Goal: Task Accomplishment & Management: Use online tool/utility

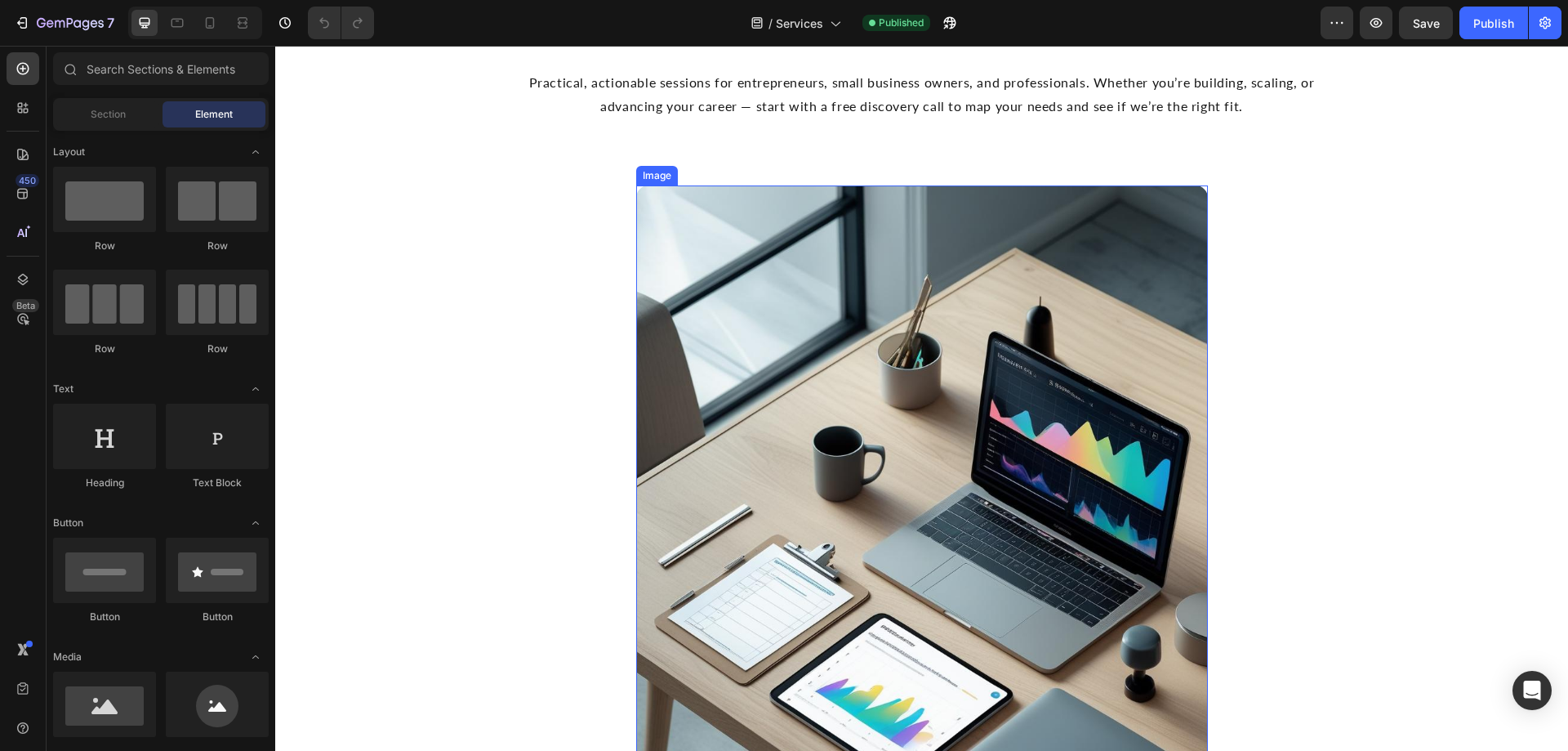
scroll to position [1716, 0]
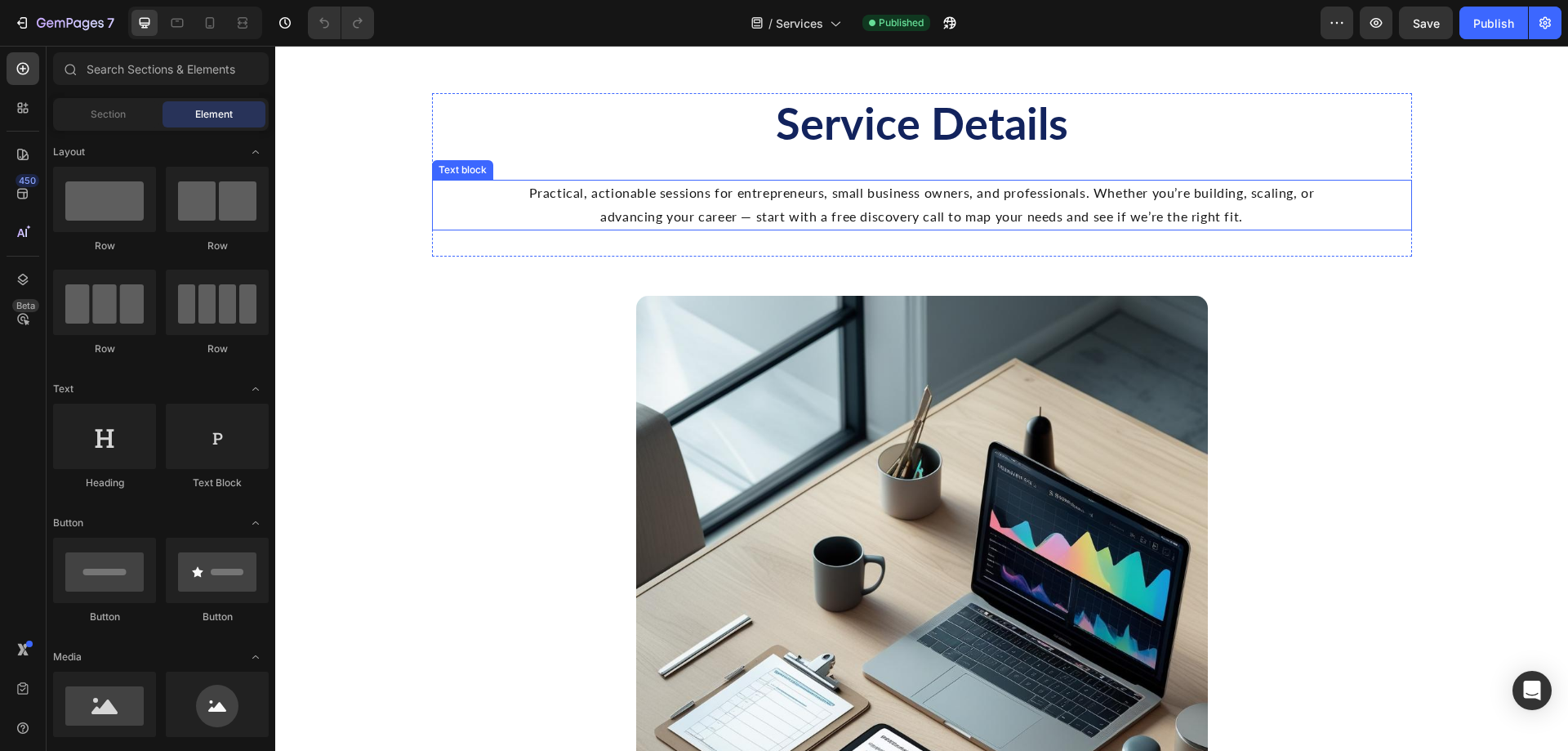
click at [706, 222] on p "Practical, actionable sessions for entrepreneurs, small business owners, and pr…" at bounding box center [922, 206] width 813 height 48
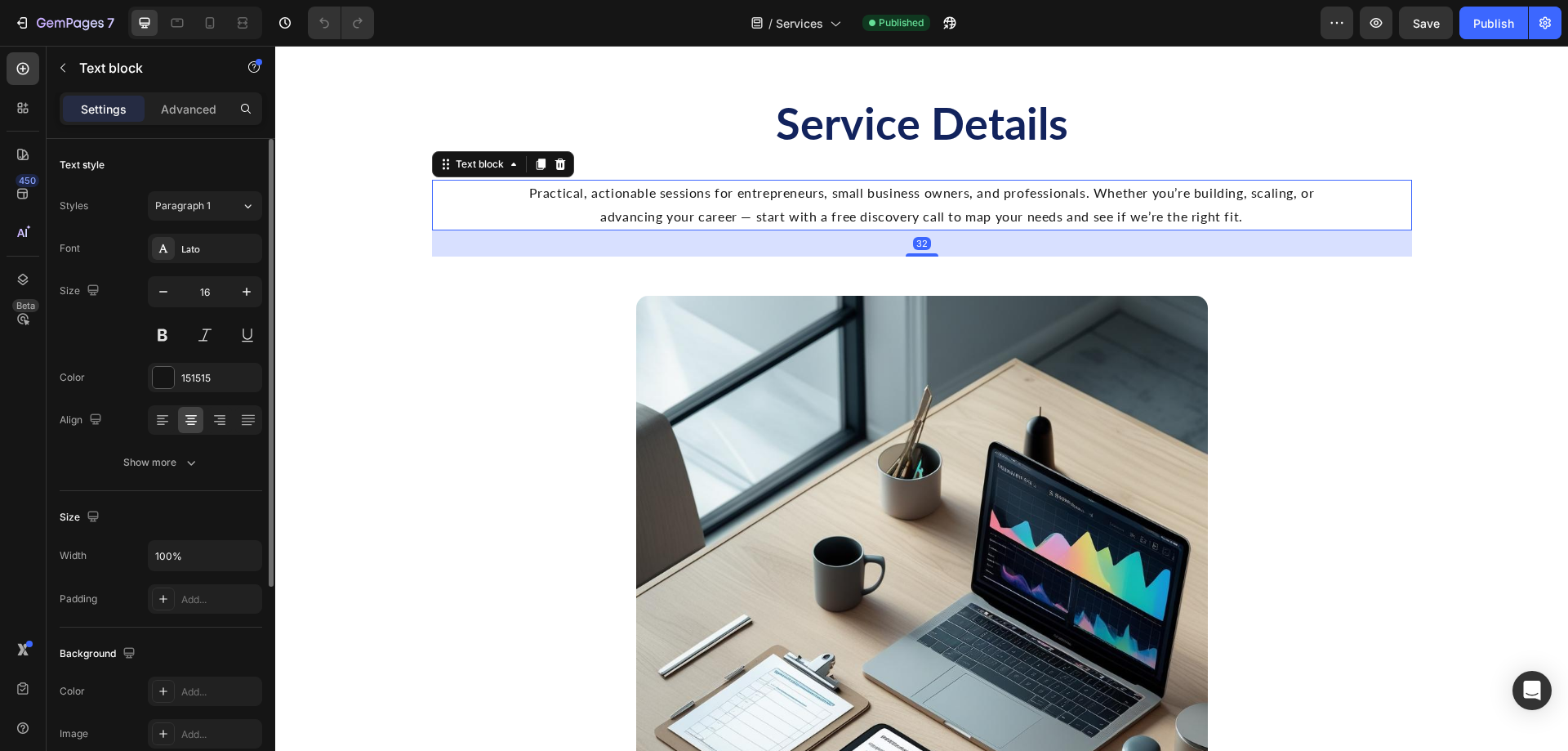
click at [199, 359] on div "Font Lato Size 16 Color 151515 Align Show more" at bounding box center [161, 355] width 202 height 243
click at [200, 373] on div "151515" at bounding box center [206, 378] width 48 height 15
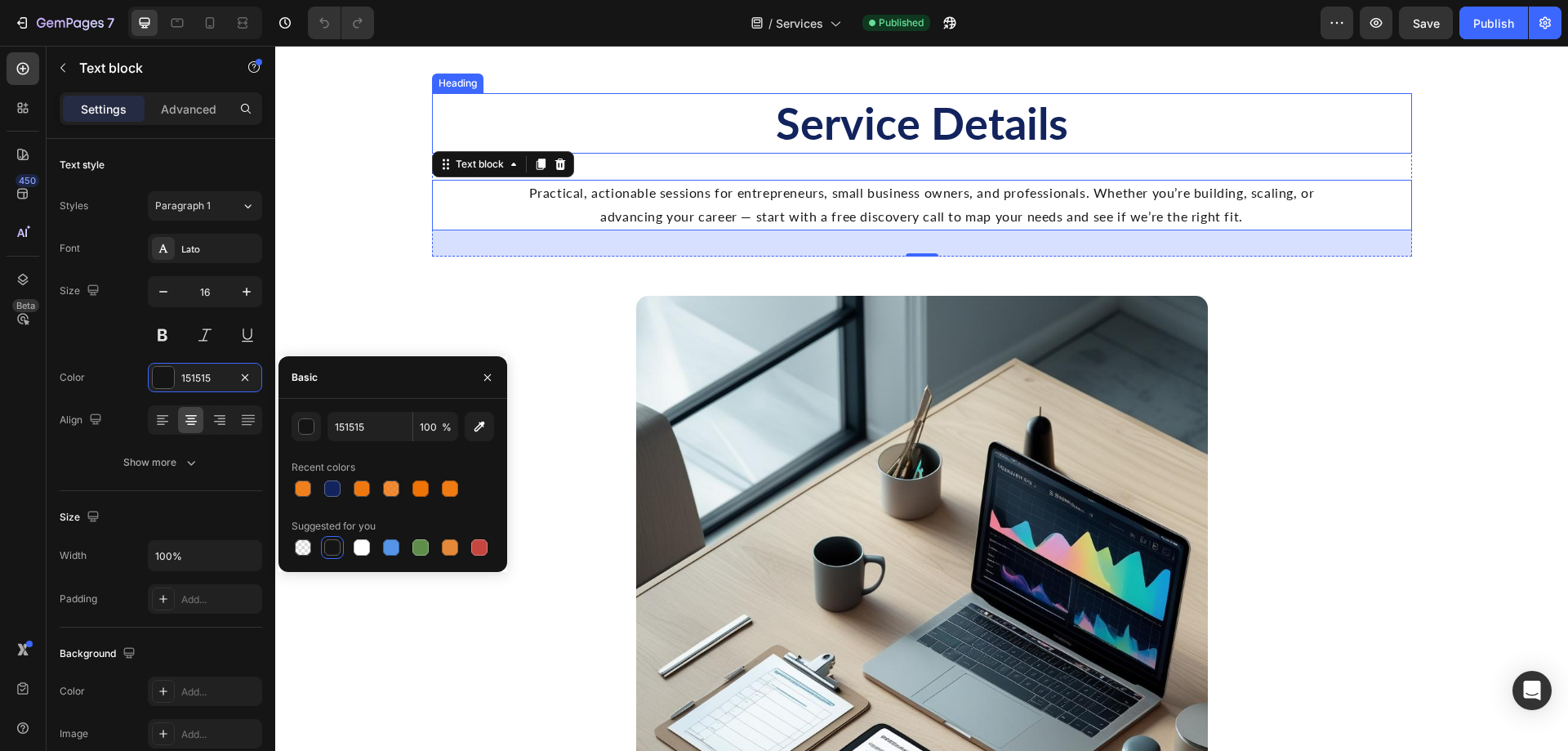
click at [890, 129] on h2 "Service Details" at bounding box center [923, 123] width 980 height 61
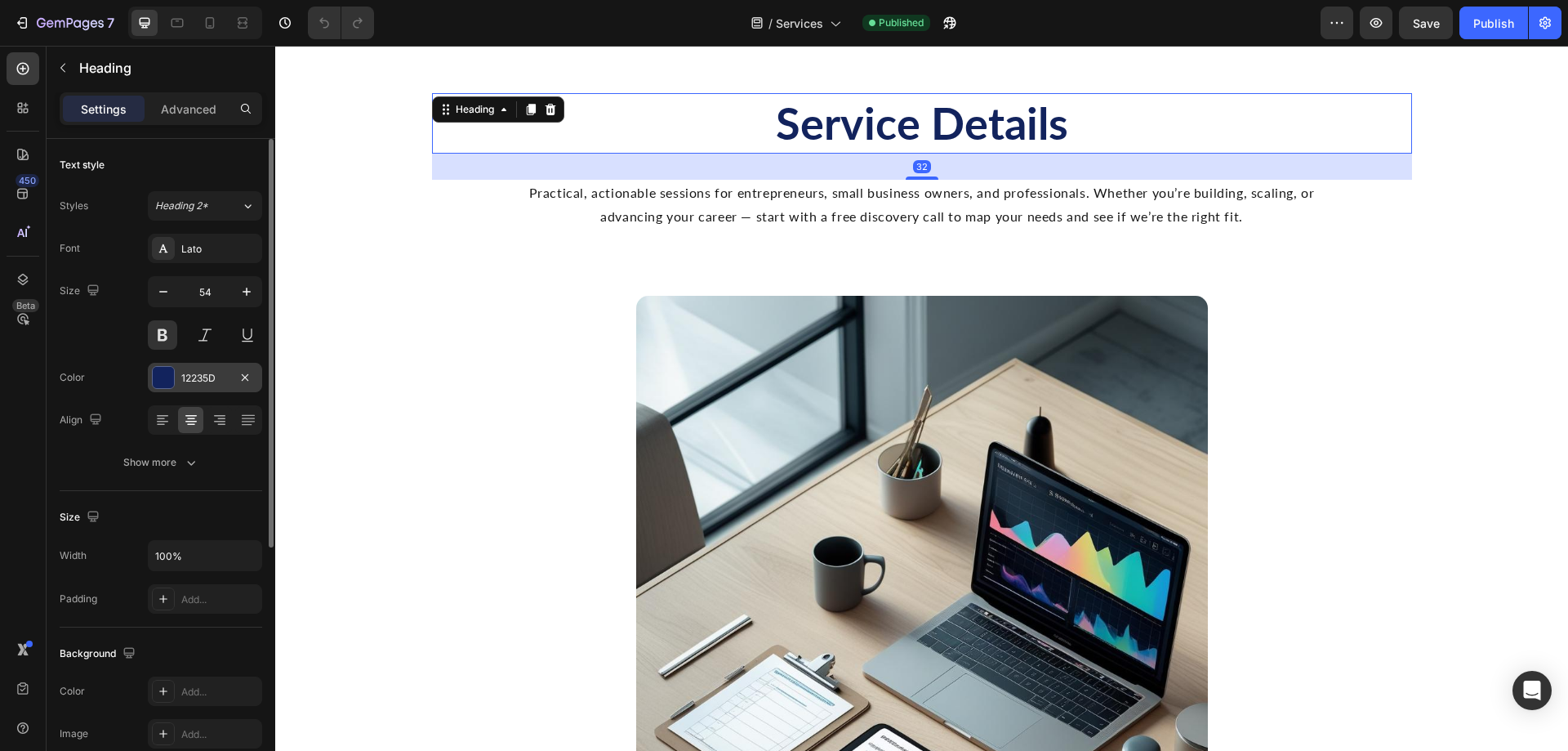
click at [204, 382] on div "12235D" at bounding box center [206, 378] width 48 height 15
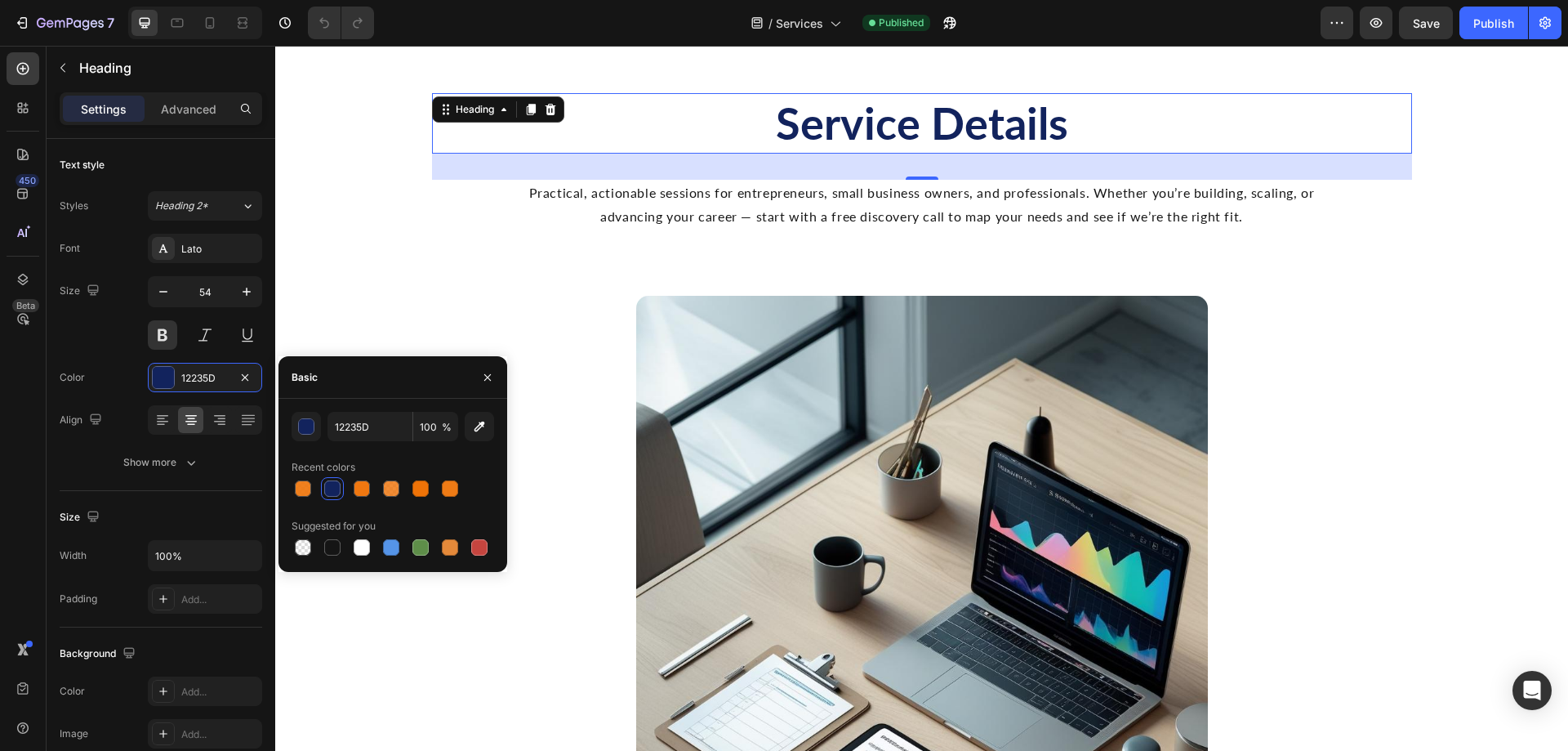
click at [877, 128] on h2 "Service Details" at bounding box center [923, 123] width 980 height 61
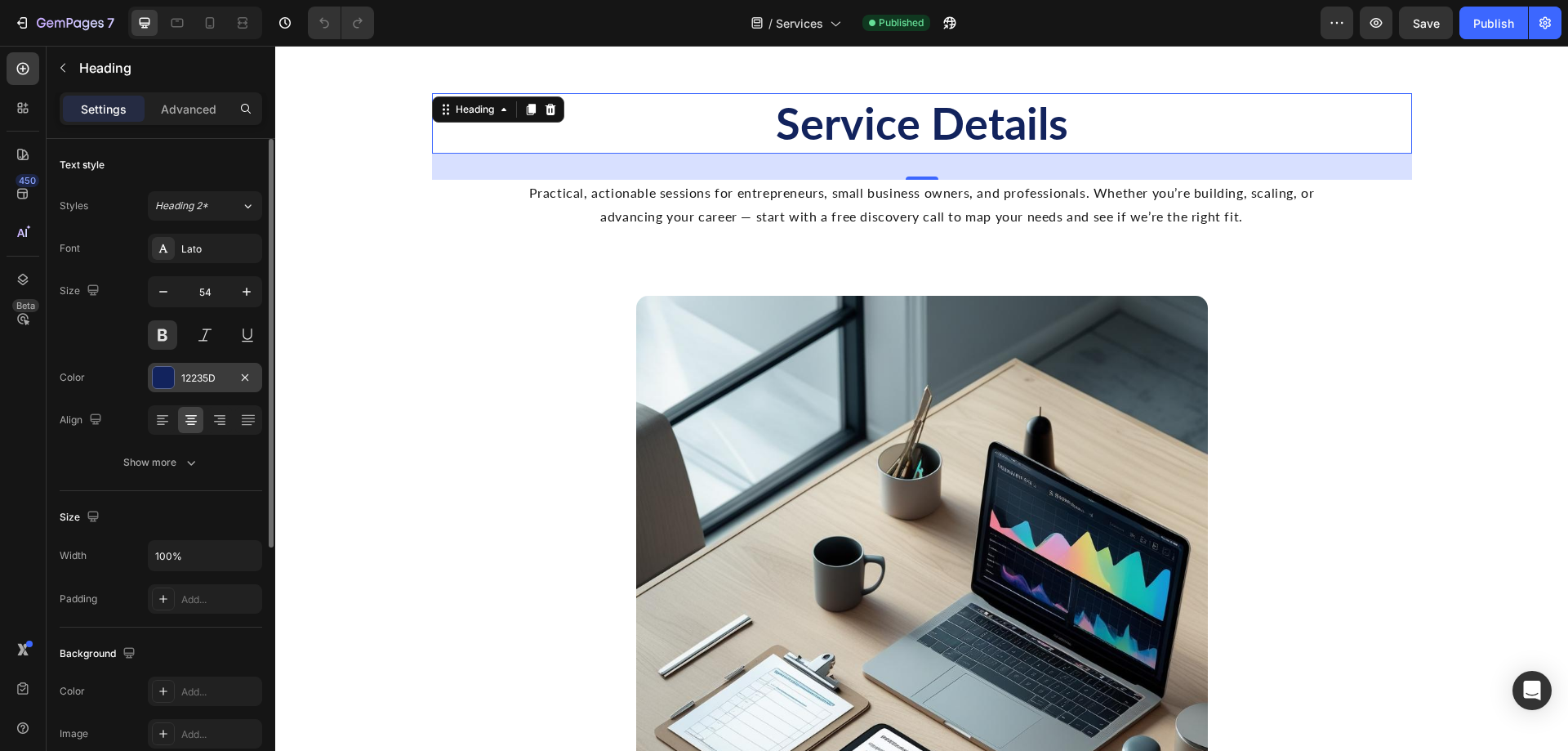
click at [212, 373] on div "12235D" at bounding box center [206, 378] width 48 height 15
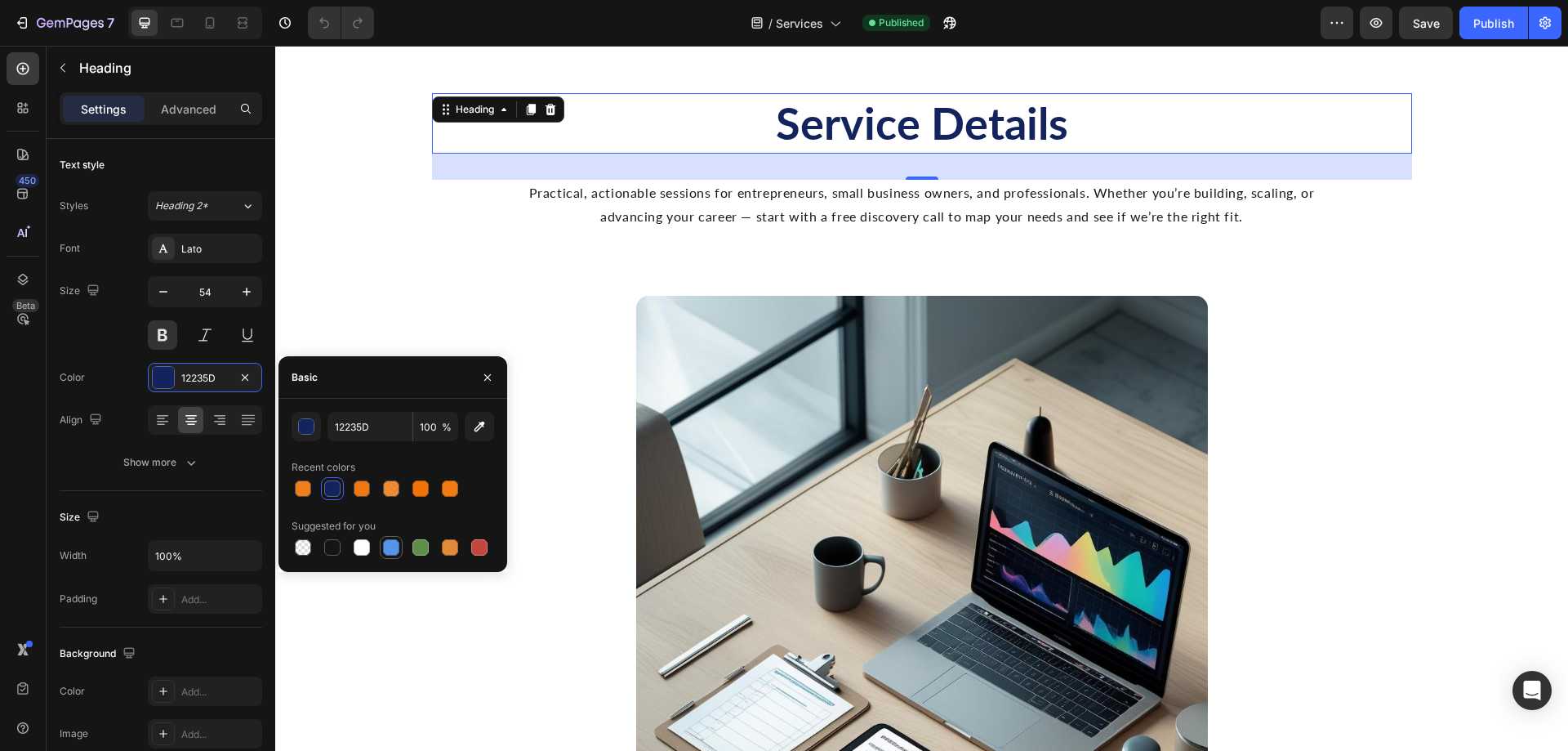
click at [383, 548] on div at bounding box center [391, 548] width 16 height 16
type input "5594E7"
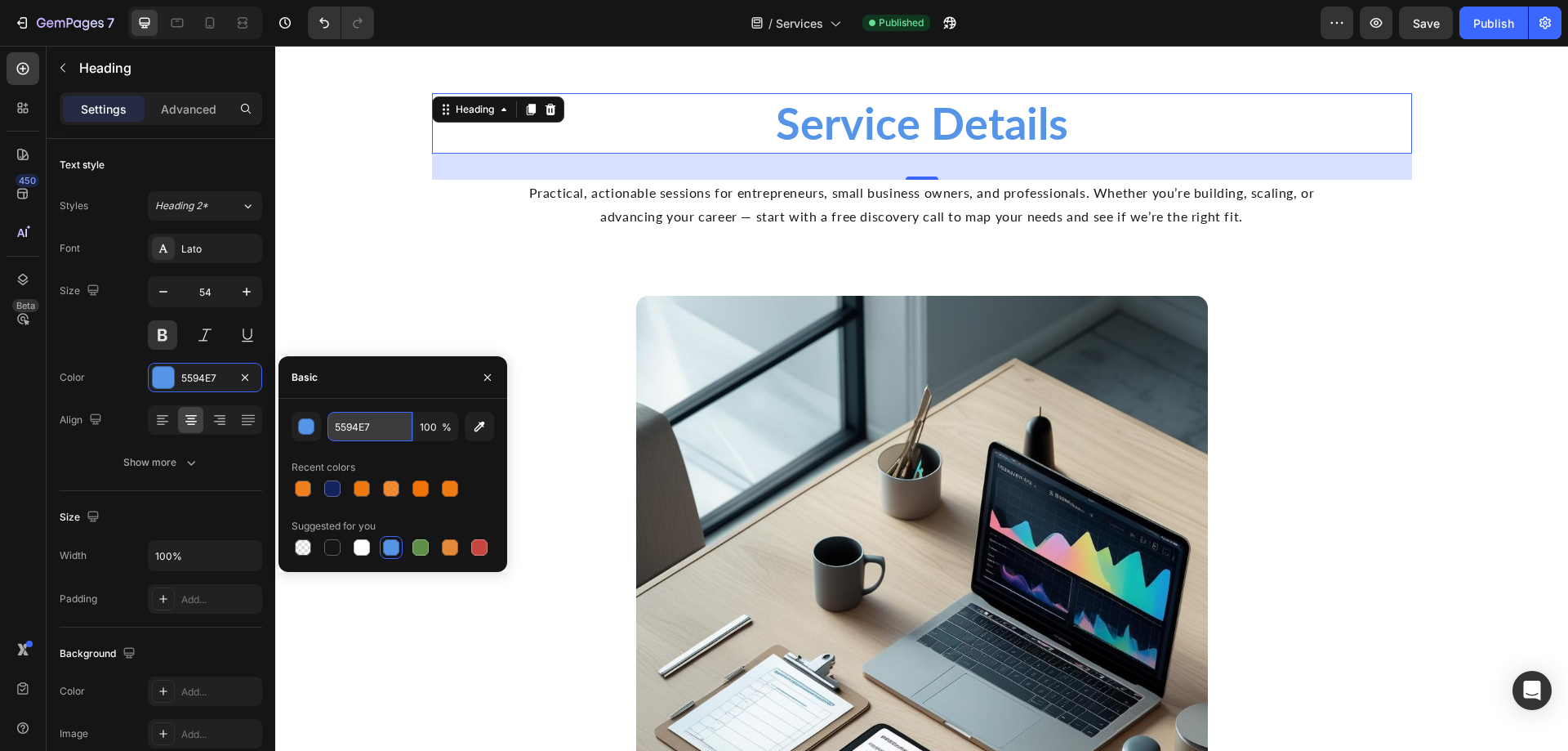
click at [371, 426] on input "5594E7" at bounding box center [369, 427] width 85 height 30
click at [321, 16] on icon "Undo/Redo" at bounding box center [324, 23] width 16 height 16
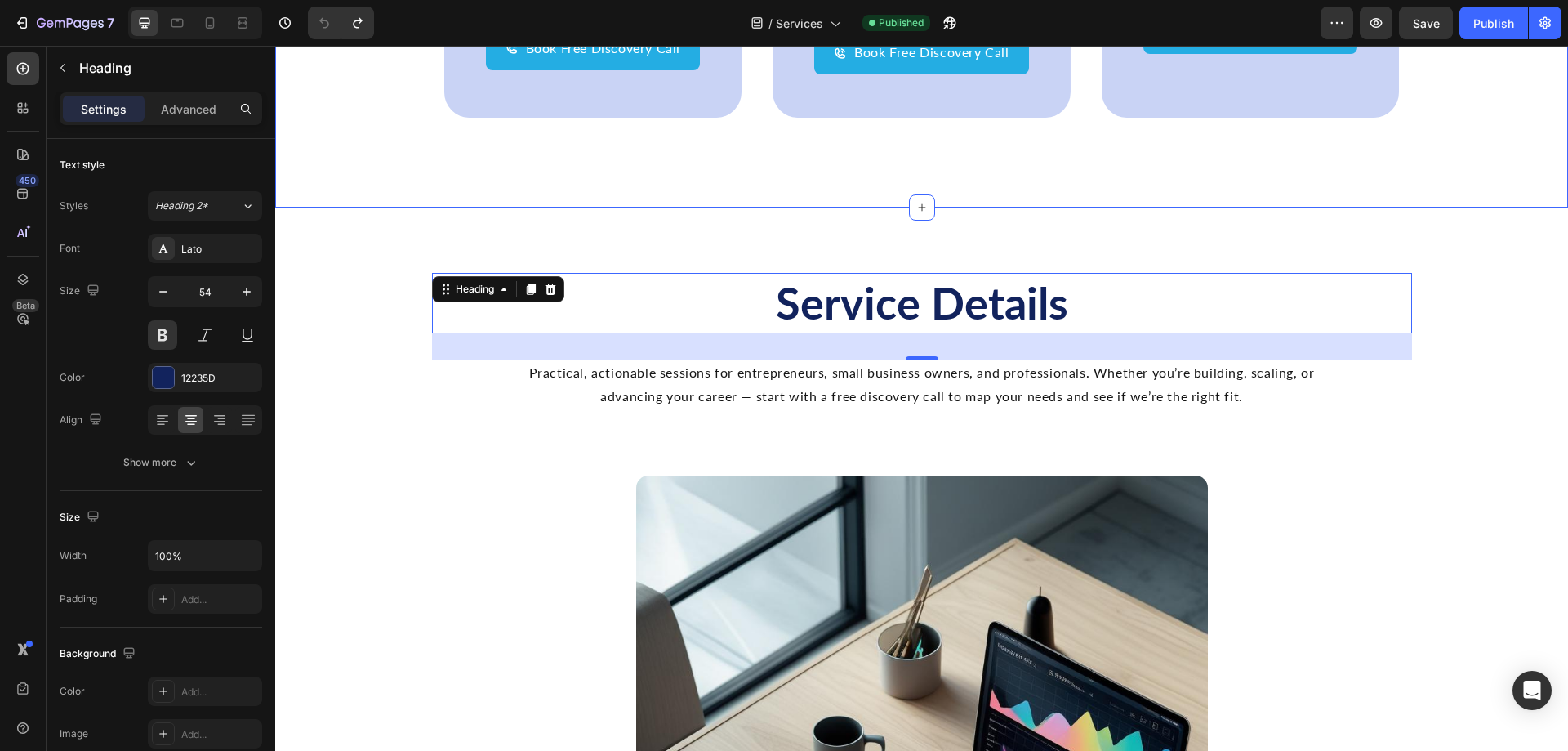
scroll to position [1389, 0]
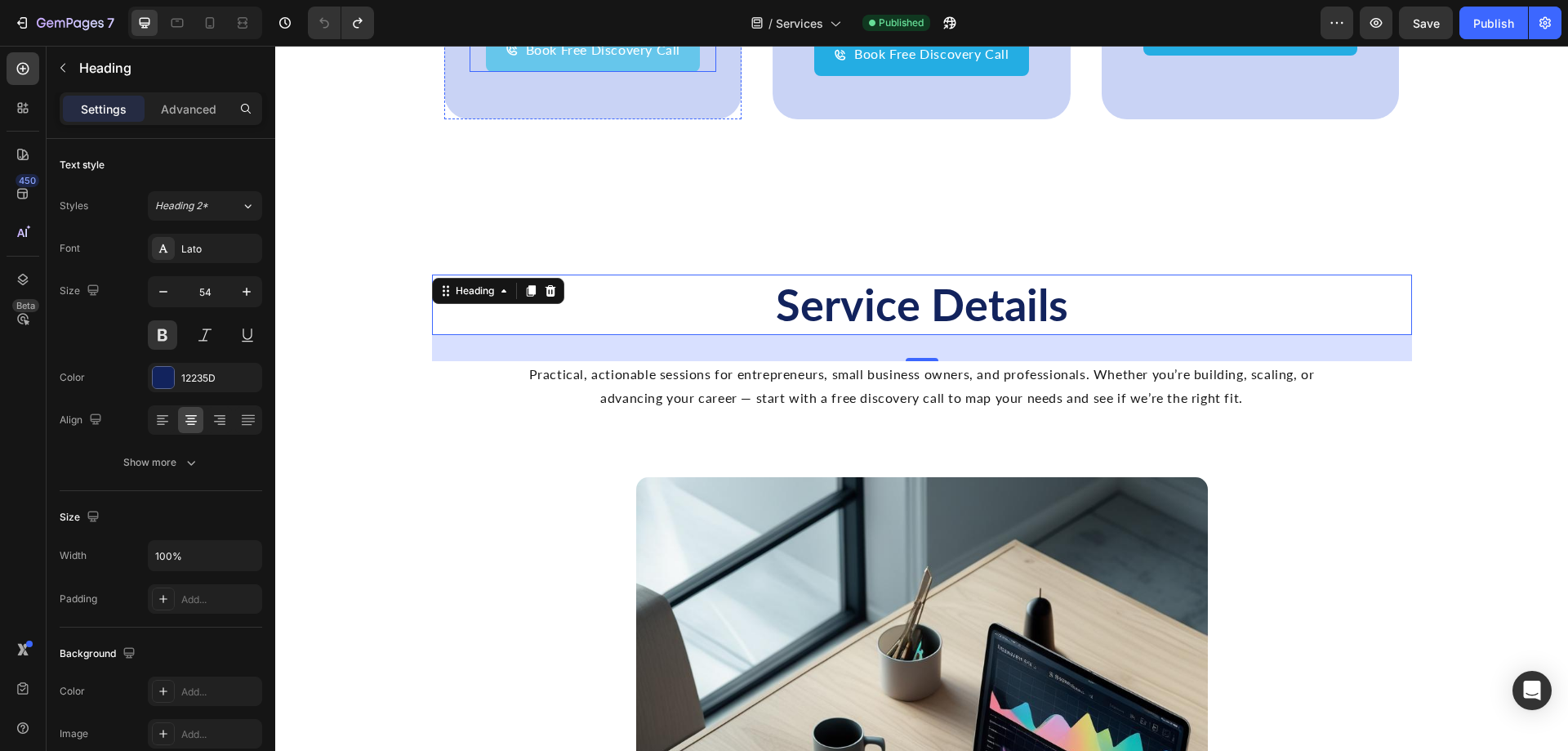
click at [677, 72] on button "Book Free Discovery Call" at bounding box center [593, 50] width 214 height 44
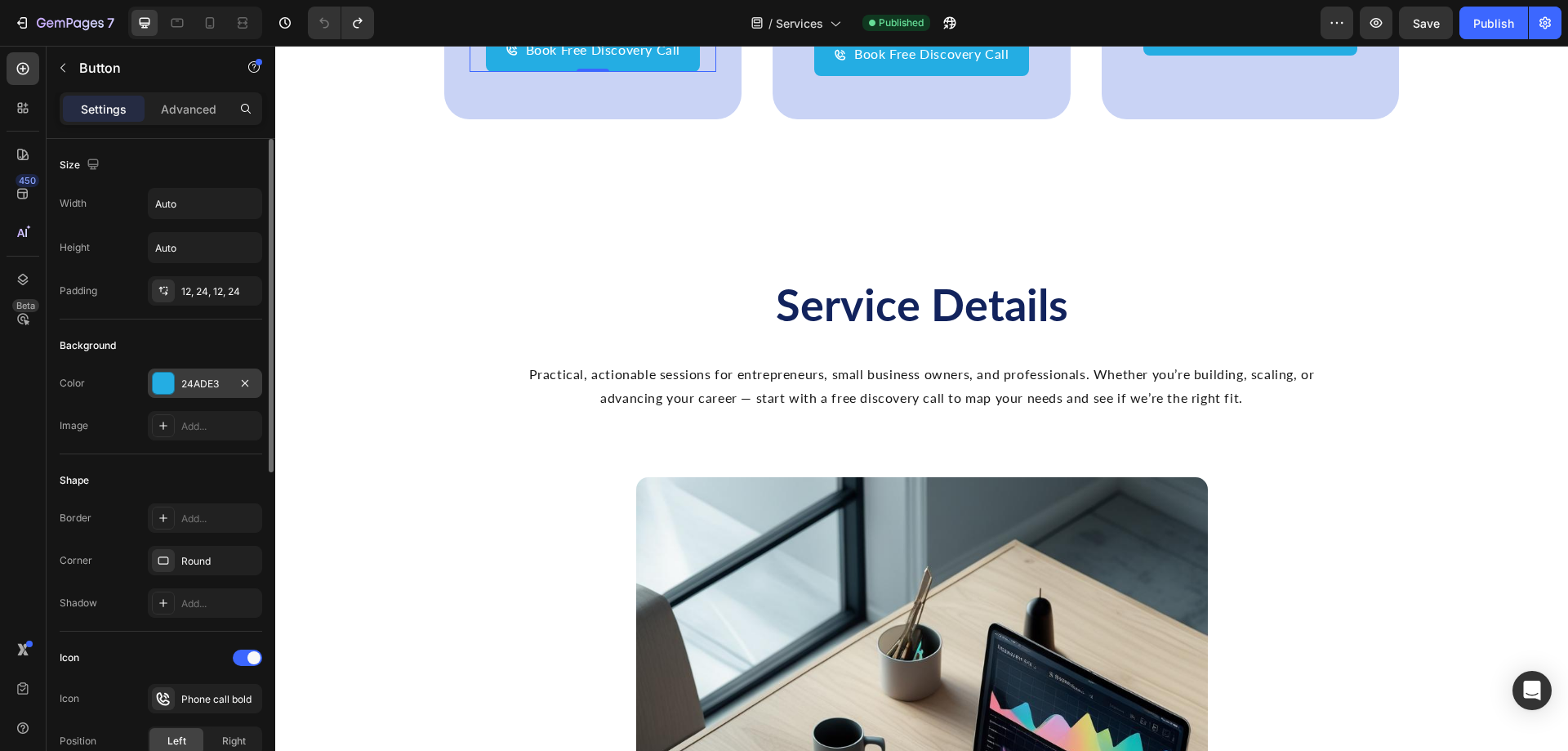
click at [220, 377] on div "24ADE3" at bounding box center [206, 384] width 48 height 15
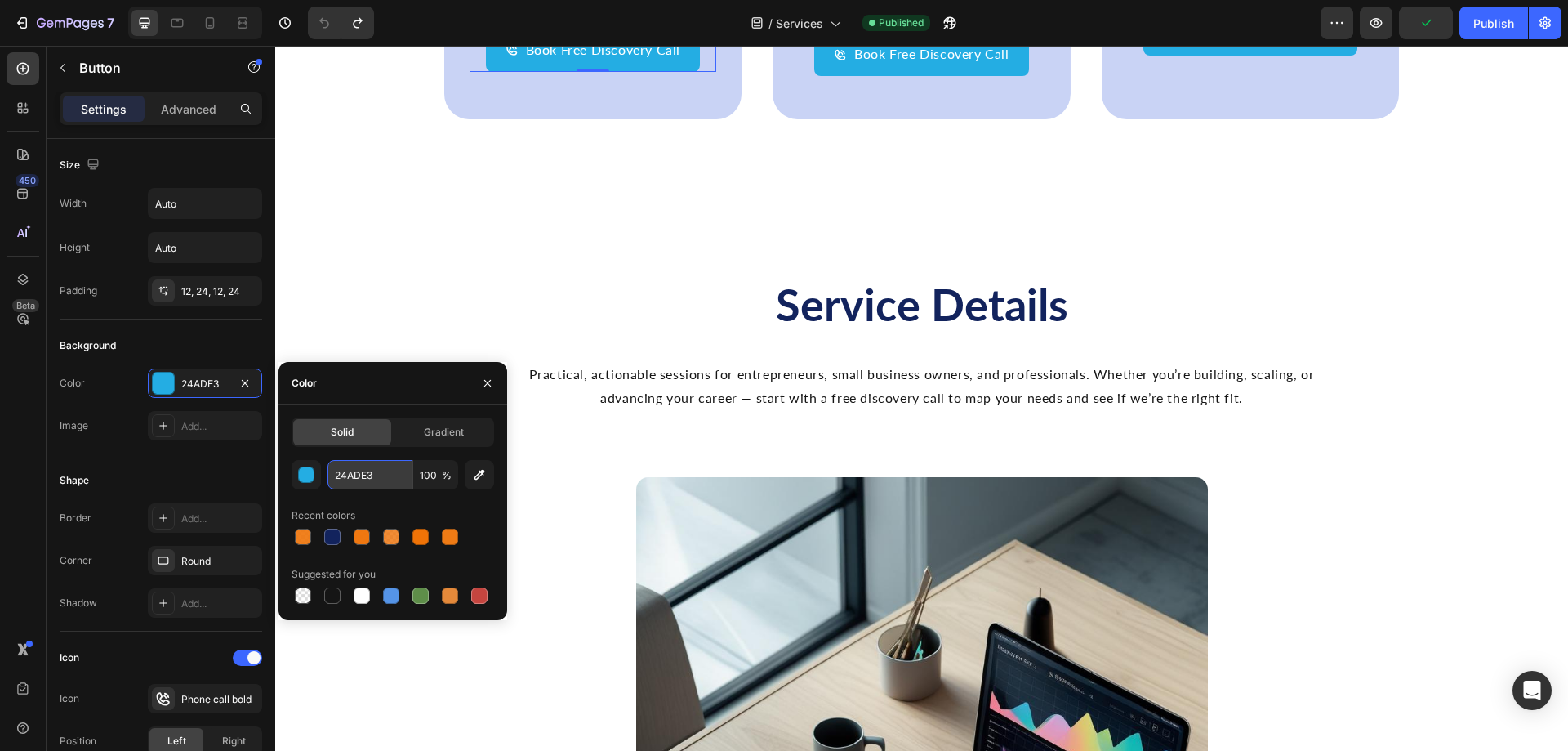
click at [386, 484] on input "24ADE3" at bounding box center [369, 475] width 85 height 30
